Goal: Check status: Check status

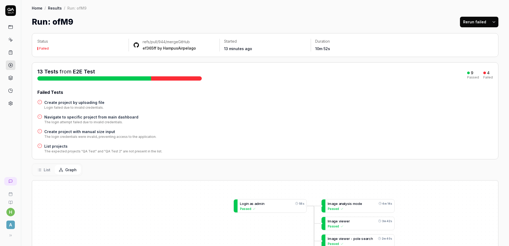
drag, startPoint x: 371, startPoint y: 138, endPoint x: 293, endPoint y: 42, distance: 123.8
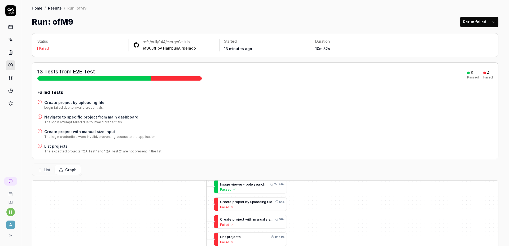
drag, startPoint x: 437, startPoint y: 219, endPoint x: 328, endPoint y: 155, distance: 126.5
click at [328, 159] on div "Status Failed refs/pull/944/merge GitHub ef365ff by HampusAirpelago Started 13 …" at bounding box center [265, 208] width 488 height 360
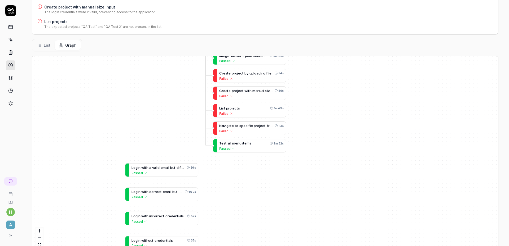
scroll to position [133, 0]
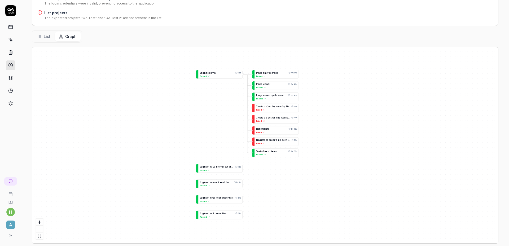
drag, startPoint x: 340, startPoint y: 94, endPoint x: 328, endPoint y: 125, distance: 32.9
click at [337, 126] on div "L o g i n a s a d m i n 56s Passed L o g i n w i t h a v a l i d e m a i l b u …" at bounding box center [265, 145] width 466 height 196
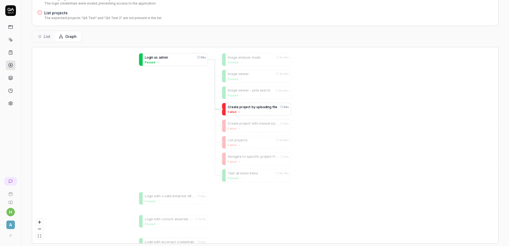
click at [248, 108] on span "c" at bounding box center [249, 107] width 2 height 4
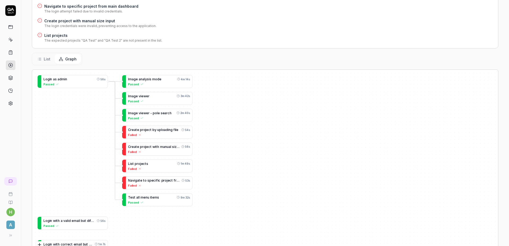
scroll to position [111, 0]
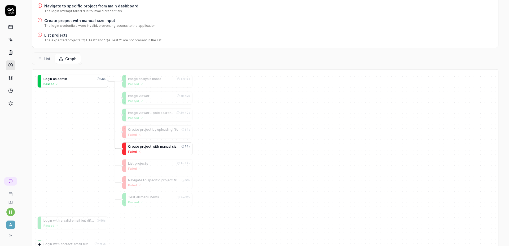
click at [160, 151] on div "Failed" at bounding box center [159, 151] width 62 height 5
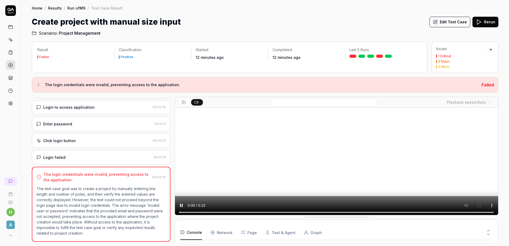
scroll to position [92, 0]
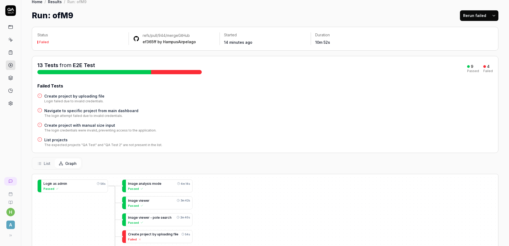
scroll to position [46, 0]
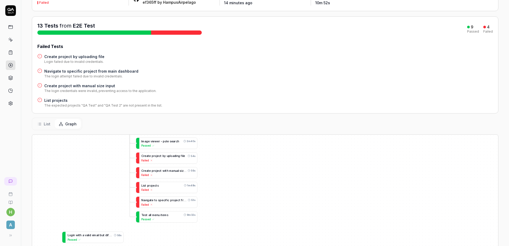
drag, startPoint x: 332, startPoint y: 205, endPoint x: 321, endPoint y: 172, distance: 34.4
click at [321, 172] on div "L o g i n a s a d m i n 56s Passed L o g i n w i t h a v a l i d e m a i l b u …" at bounding box center [265, 233] width 466 height 196
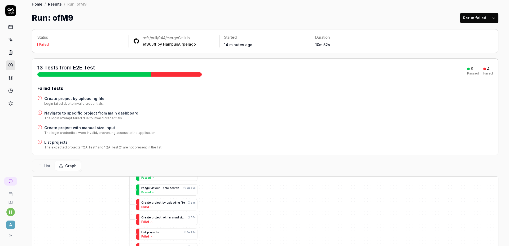
scroll to position [0, 0]
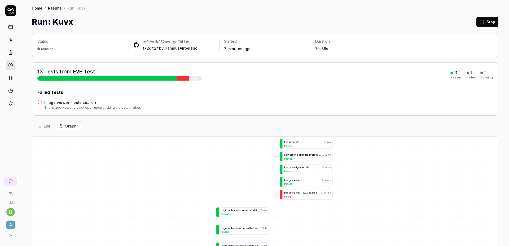
drag, startPoint x: 452, startPoint y: 187, endPoint x: 387, endPoint y: 126, distance: 89.9
click at [387, 126] on div "Status Running refs/pull/952/merge GitHub f72d42f by HampusAirpelago Started 7 …" at bounding box center [265, 186] width 488 height 316
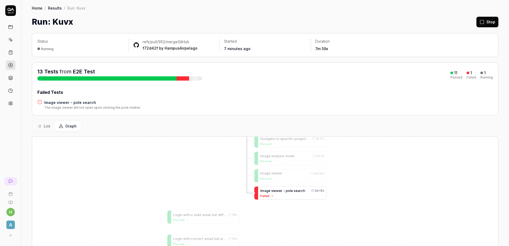
click at [298, 193] on div "I m a g e v i e w e r - p o l e s e a r c h" at bounding box center [283, 190] width 45 height 5
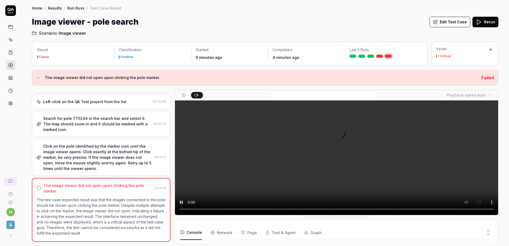
scroll to position [85, 0]
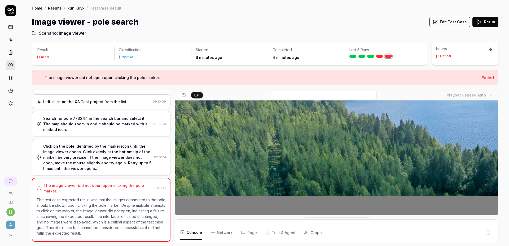
click at [374, 153] on video at bounding box center [336, 117] width 323 height 202
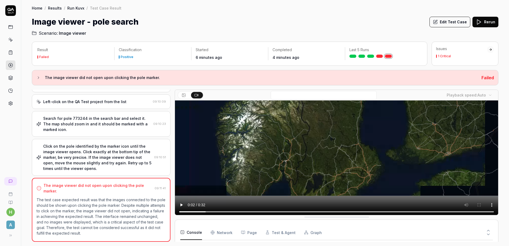
click at [307, 19] on div "Image viewer - pole search Edit Test Case Rerun" at bounding box center [265, 22] width 467 height 12
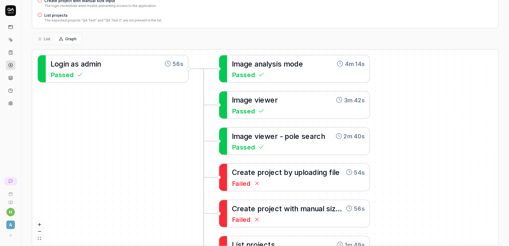
scroll to position [142, 0]
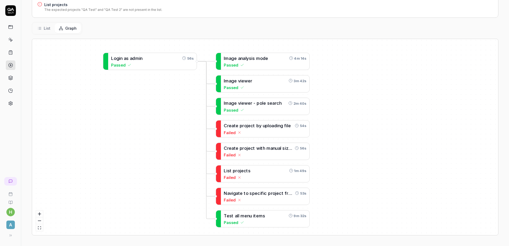
drag, startPoint x: 437, startPoint y: 166, endPoint x: 363, endPoint y: 133, distance: 80.6
click at [363, 133] on div "L o g i n a s a d m i n 56s Passed L o g i n w i t h a v a l i d e m a i l b u …" at bounding box center [265, 137] width 466 height 196
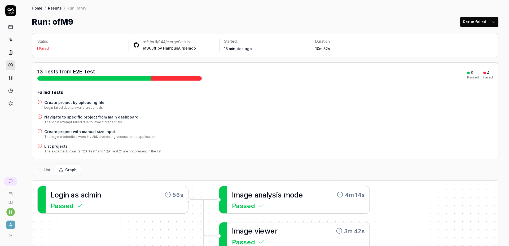
click at [469, 23] on button "Rerun failed" at bounding box center [474, 22] width 29 height 11
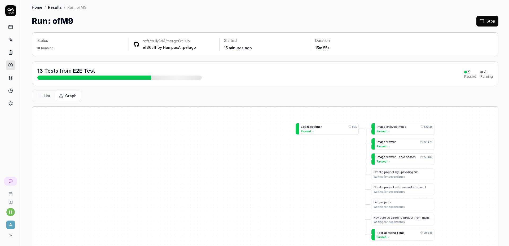
scroll to position [1, 0]
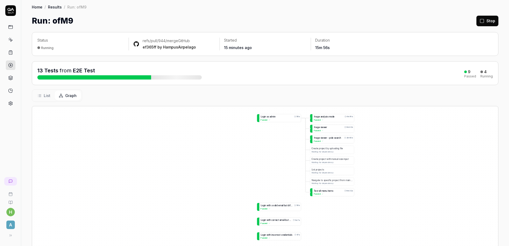
drag, startPoint x: 464, startPoint y: 144, endPoint x: 391, endPoint y: 136, distance: 73.2
click at [391, 136] on div "L o g i n a s a d m i n 56s Passed L o g i n w i t h a v a l i d e m a i l b u …" at bounding box center [265, 204] width 466 height 196
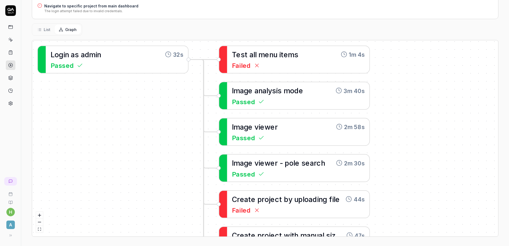
scroll to position [156, 0]
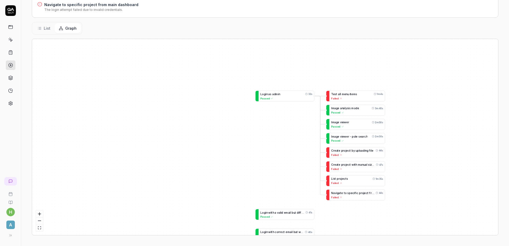
drag, startPoint x: 443, startPoint y: 137, endPoint x: 369, endPoint y: 120, distance: 75.8
click at [369, 120] on div "L o g i n a s a d m i n 32s Passed L o g i n w i t h a v a l i d e m a i l b u …" at bounding box center [265, 137] width 466 height 196
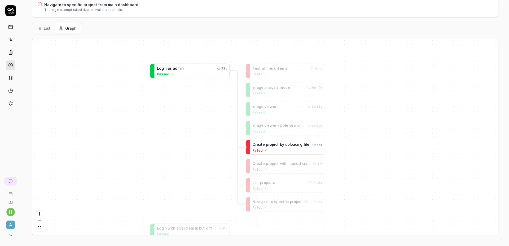
click at [296, 146] on span "d" at bounding box center [296, 144] width 2 height 5
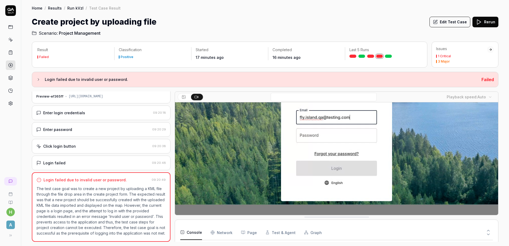
scroll to position [77, 0]
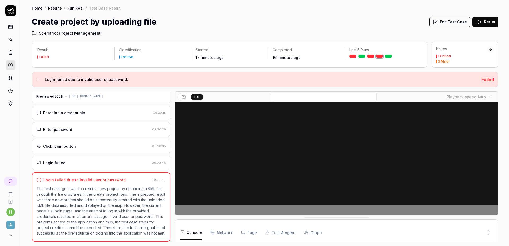
click at [116, 196] on p "The test case goal was to create a new project by uploading a KML file through …" at bounding box center [101, 211] width 129 height 50
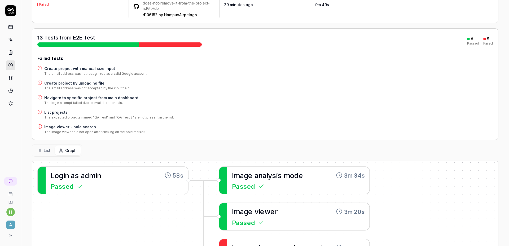
scroll to position [110, 0]
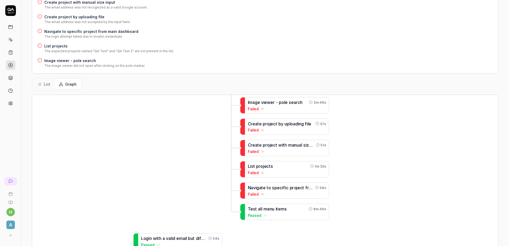
drag, startPoint x: 461, startPoint y: 168, endPoint x: 374, endPoint y: 109, distance: 105.6
click at [382, 98] on div "I m a g e a n a l y s i s m o d e 3m 34s Passed L o g i n a s a d m i n 58s Pas…" at bounding box center [265, 193] width 466 height 196
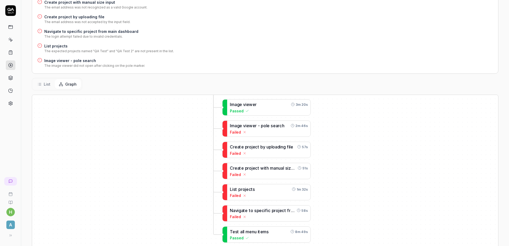
drag, startPoint x: 383, startPoint y: 133, endPoint x: 366, endPoint y: 156, distance: 28.7
click at [366, 156] on div "I m a g e a n a l y s i s m o d e 3m 34s Passed L o g i n a s a d m i n 58s Pas…" at bounding box center [265, 193] width 466 height 196
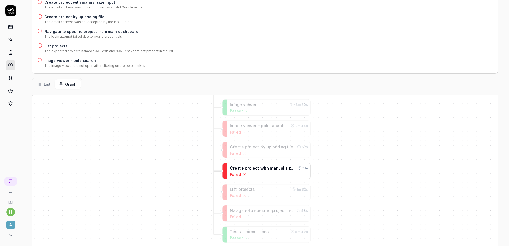
click at [266, 171] on div "C r e a t e p r o j e c t w i t h m a n u a l s i z e i n p u t 51s Failed" at bounding box center [269, 171] width 78 height 12
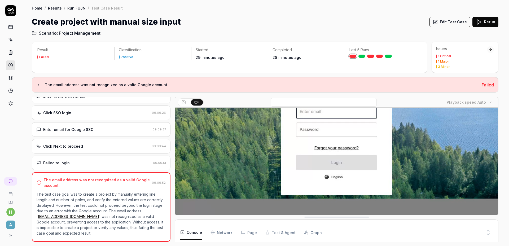
scroll to position [92, 0]
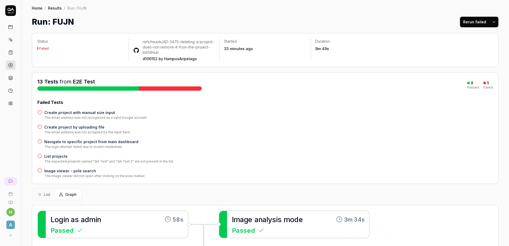
click at [58, 11] on div "Home / Results / Run: FUJN Home / Results / Run: FUJN Run: FUJN Rerun failed" at bounding box center [265, 14] width 488 height 28
click at [58, 6] on link "Results" at bounding box center [55, 7] width 14 height 5
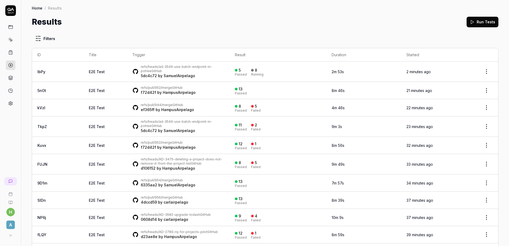
click at [163, 90] on link "HampusAirpelago" at bounding box center [179, 92] width 33 height 5
